Goal: Navigation & Orientation: Find specific page/section

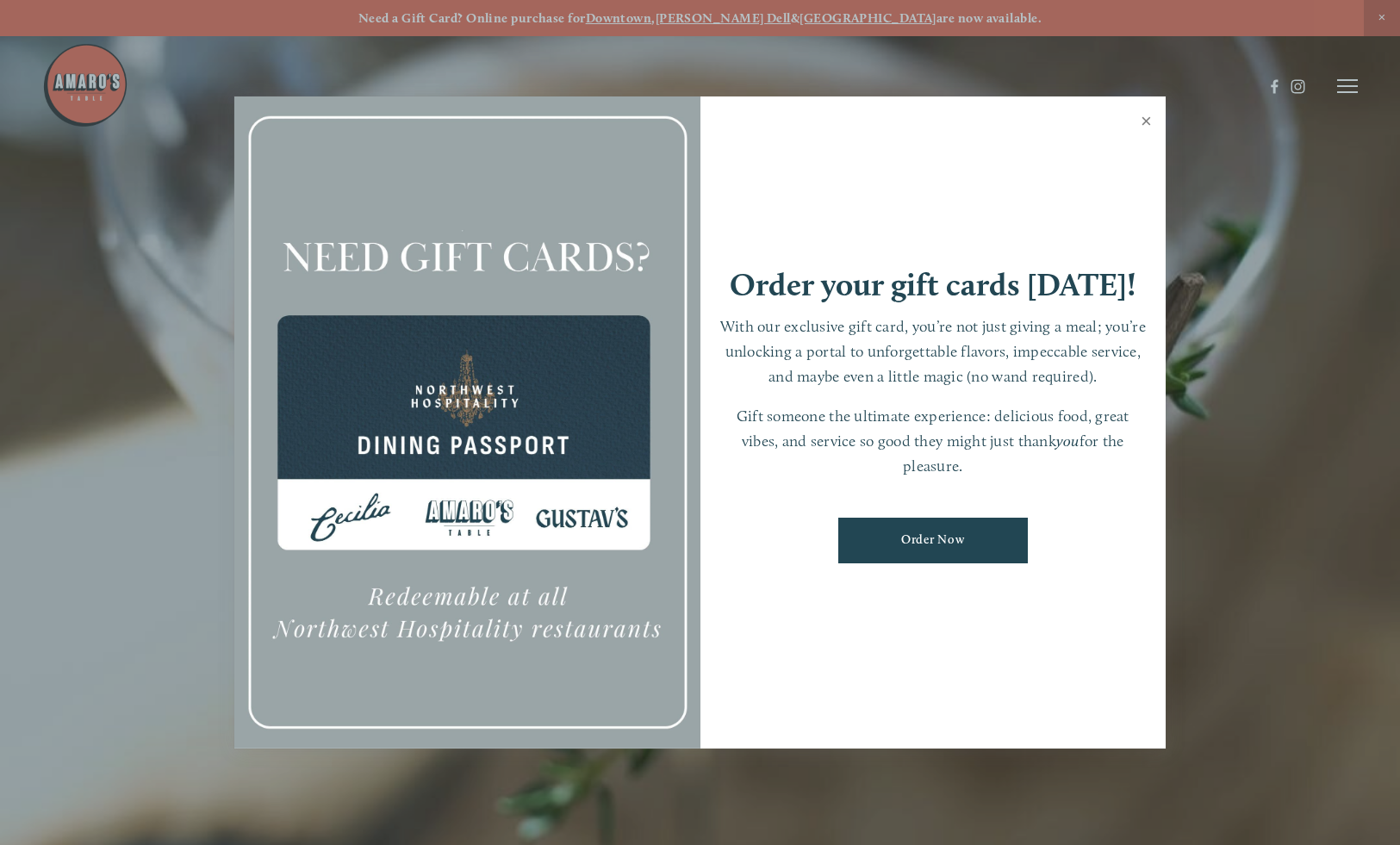
click at [1150, 115] on link "Close" at bounding box center [1145, 123] width 34 height 49
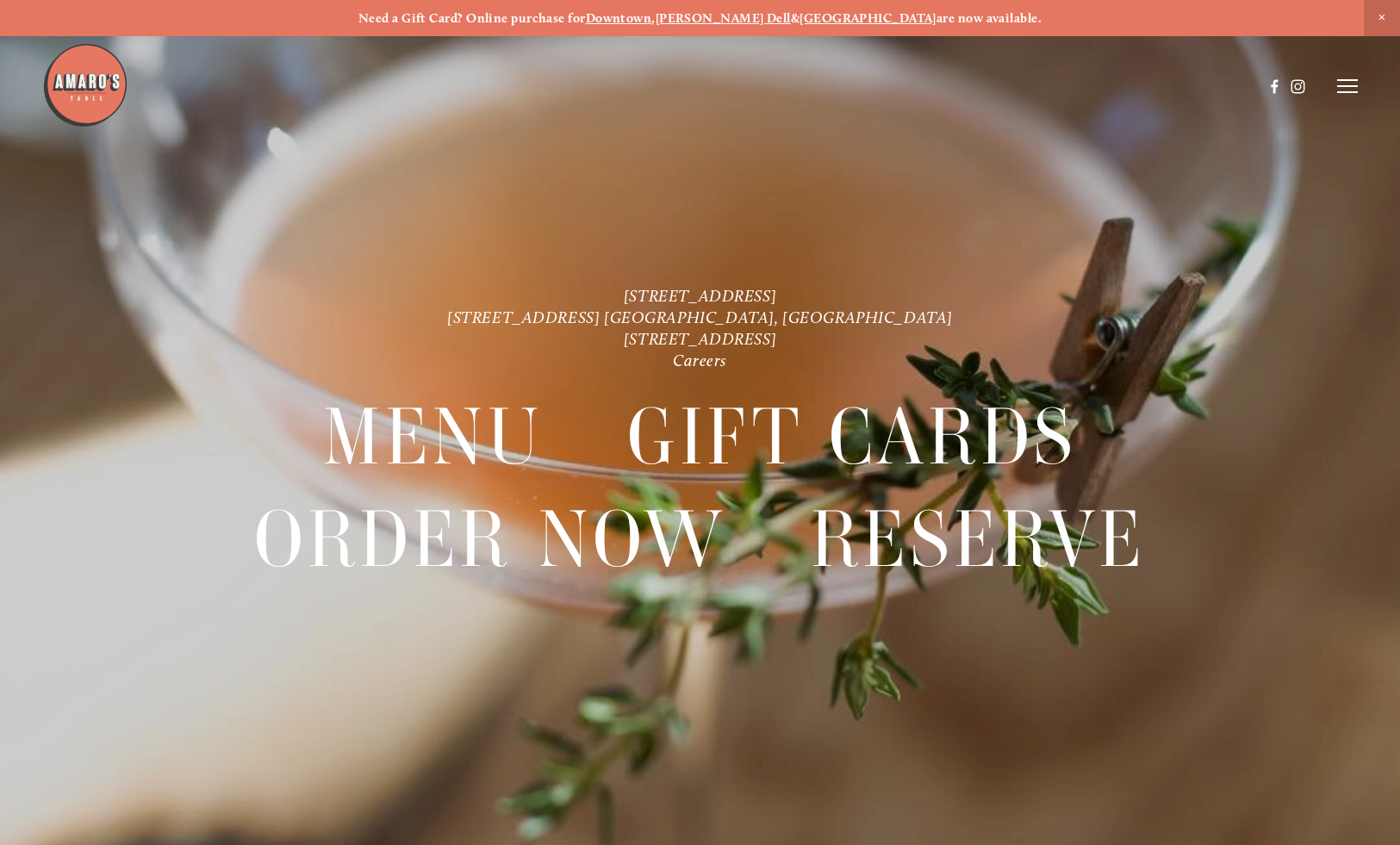
click at [1348, 86] on line at bounding box center [1347, 86] width 20 height 0
click at [1030, 83] on span "Menu" at bounding box center [1031, 85] width 32 height 15
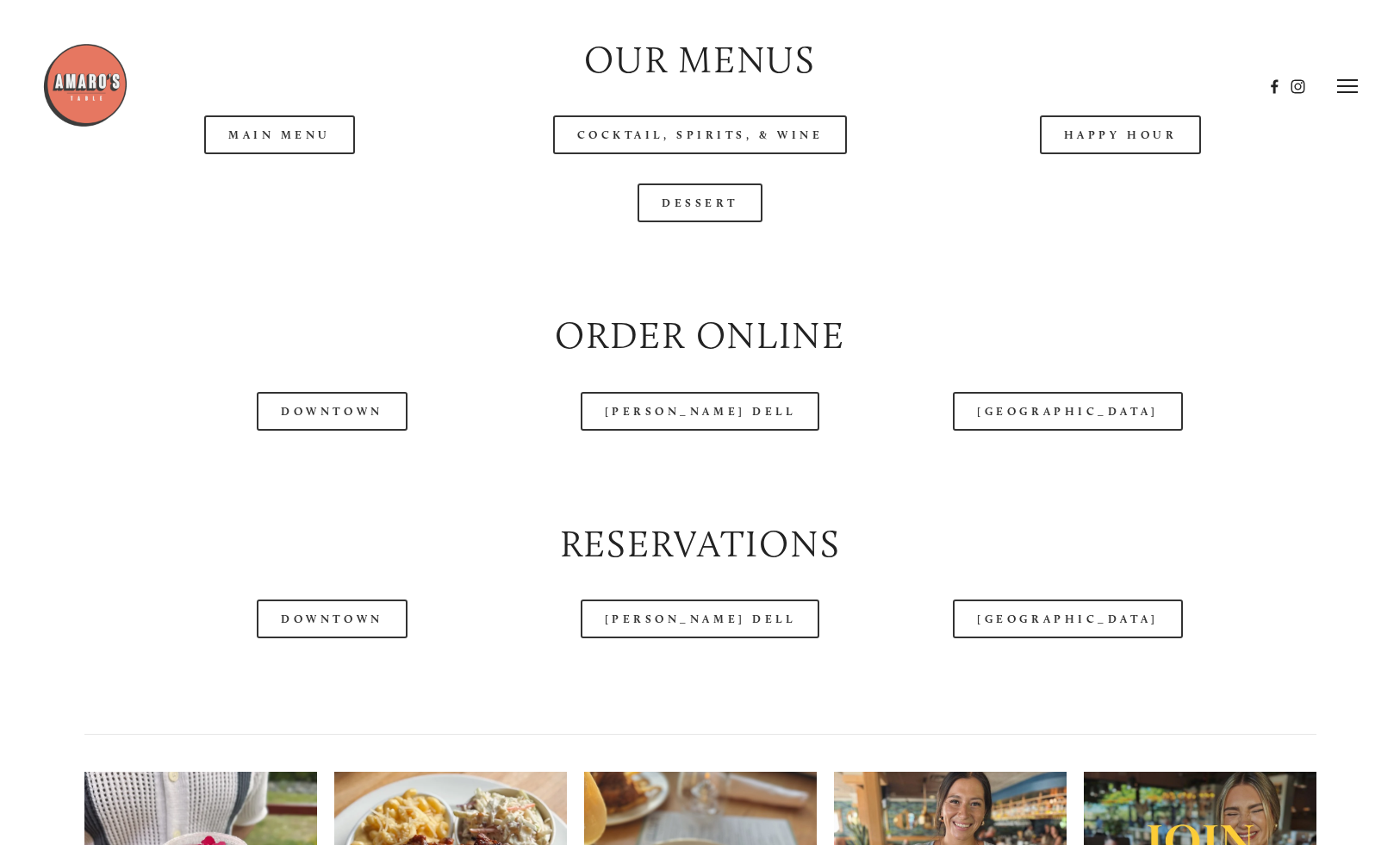
scroll to position [1875, 0]
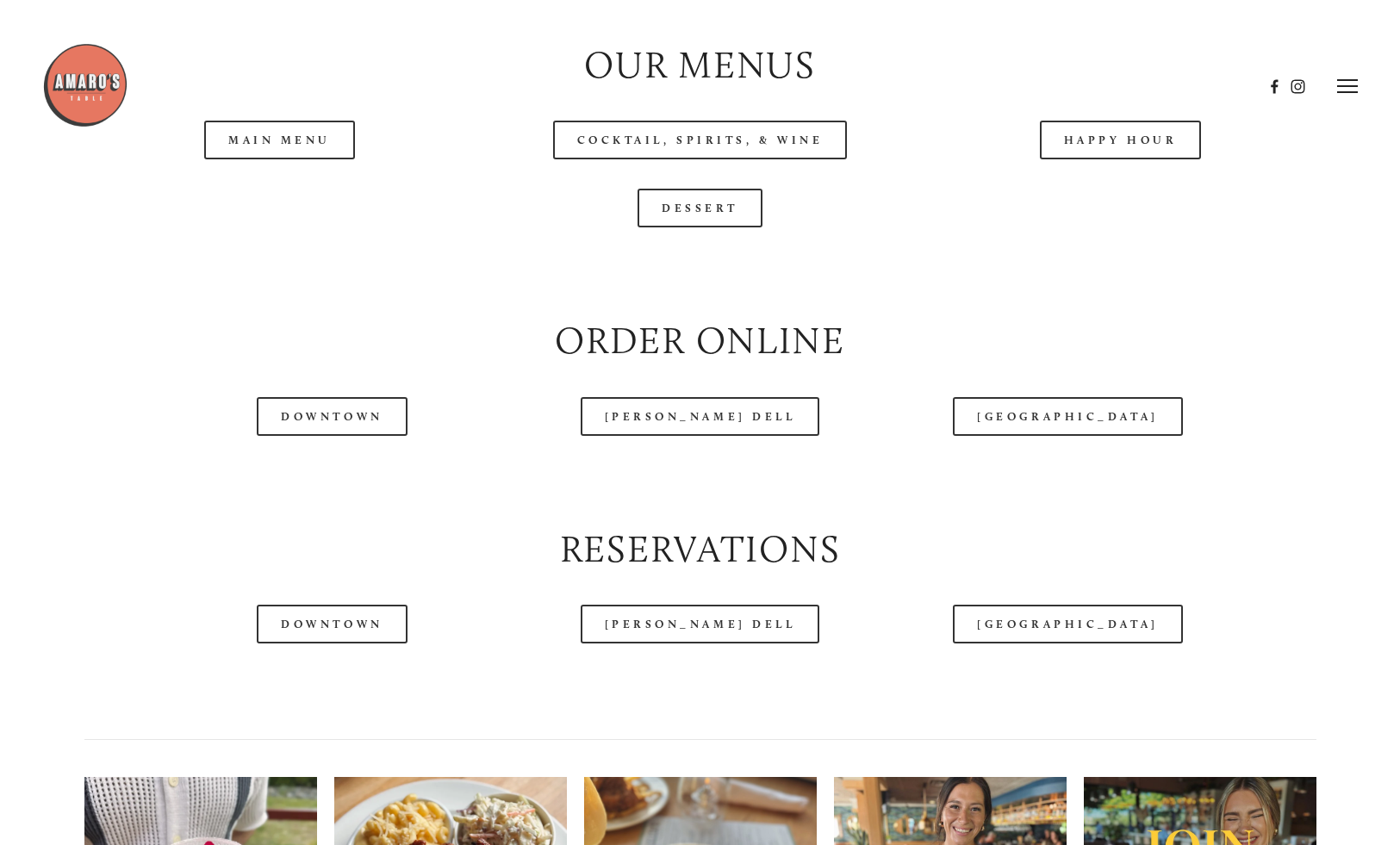
click at [280, 132] on header "Menu Order Now Visit Gallery 0" at bounding box center [700, 86] width 1316 height 173
click at [298, 145] on header "Menu Order Now Visit Gallery 0" at bounding box center [700, 86] width 1316 height 173
click at [259, 141] on header "Menu Order Now Visit Gallery 0" at bounding box center [700, 86] width 1316 height 173
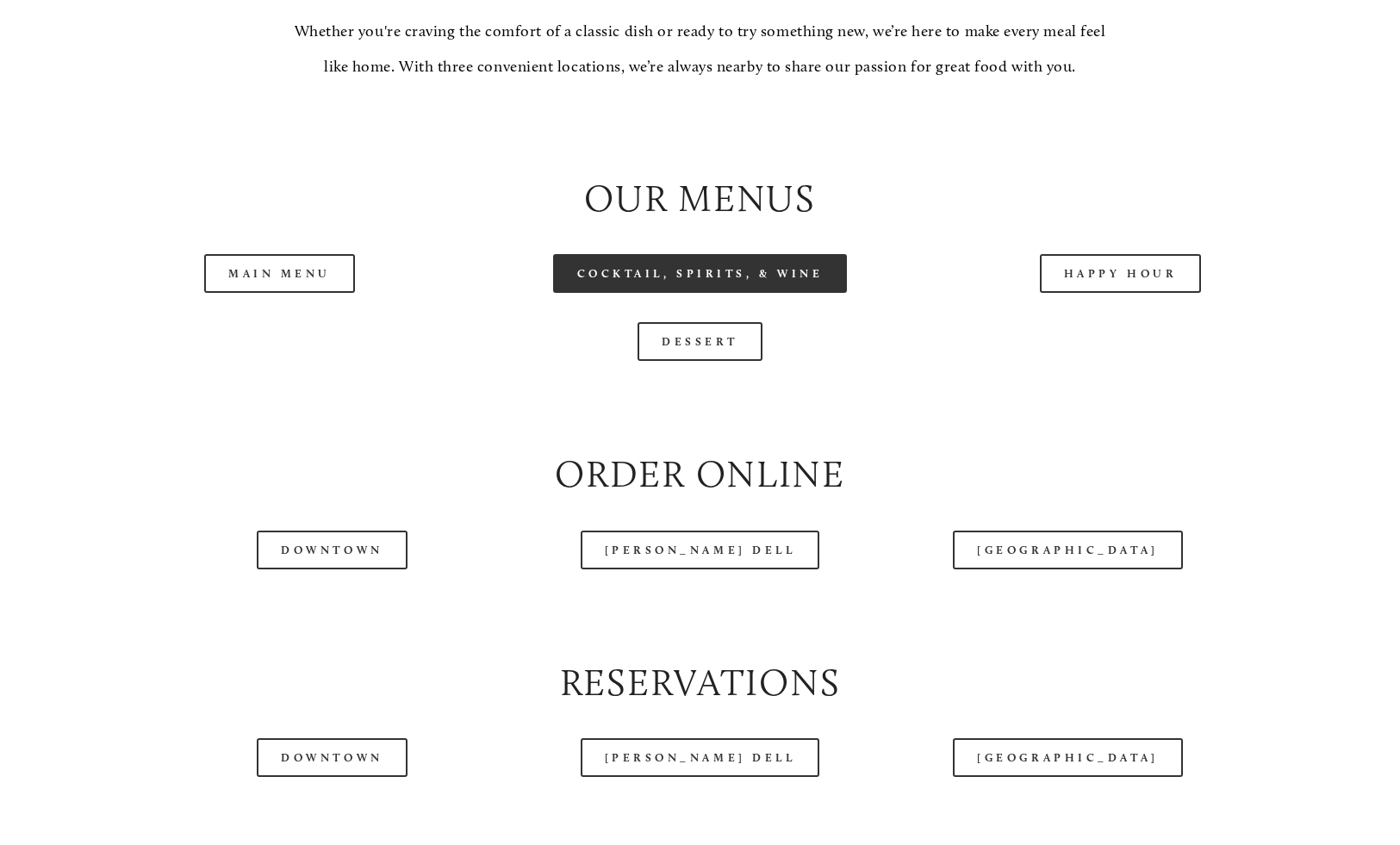
scroll to position [1753, 0]
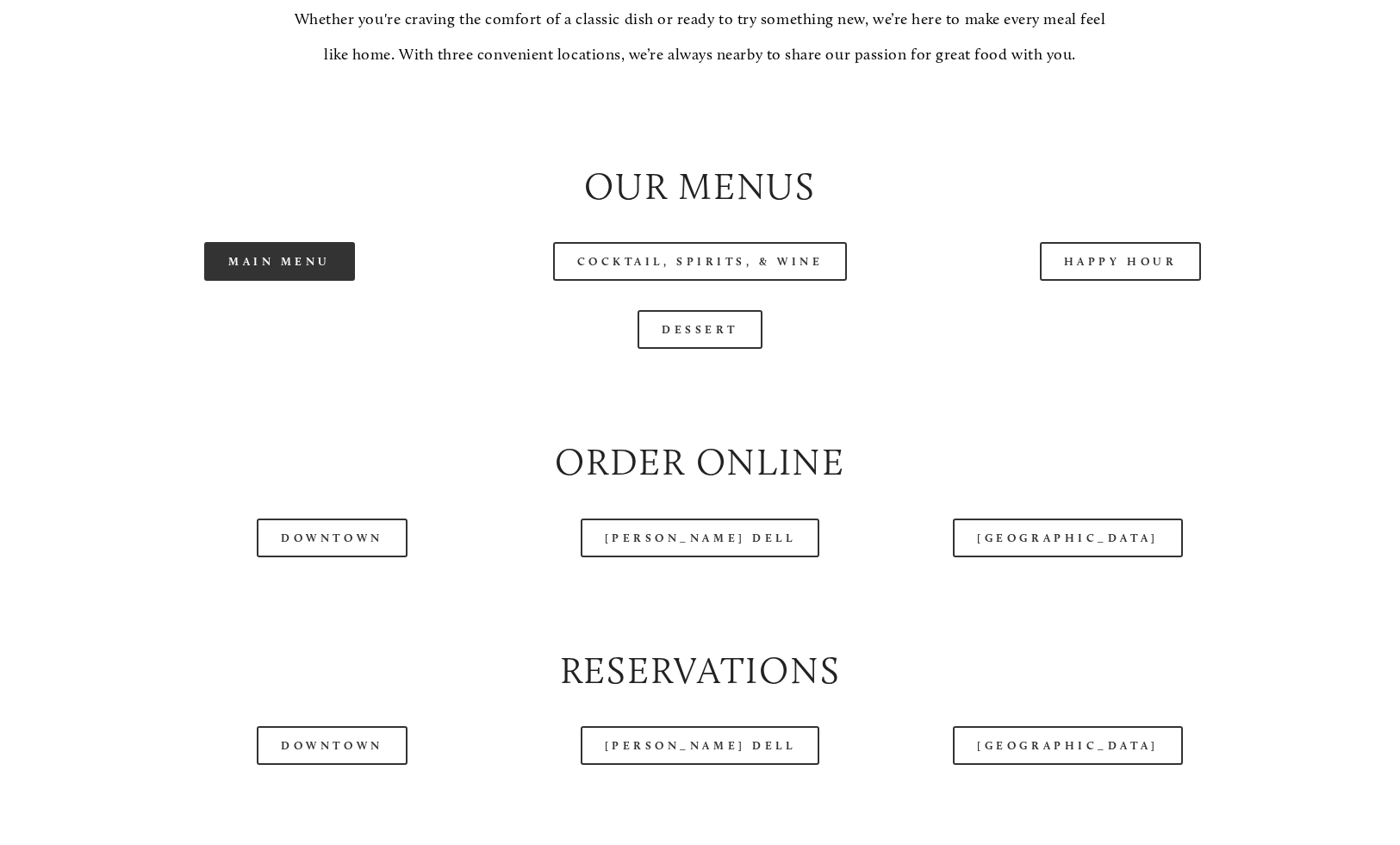
click at [261, 261] on link "Main Menu" at bounding box center [279, 261] width 151 height 39
